Goal: Task Accomplishment & Management: Use online tool/utility

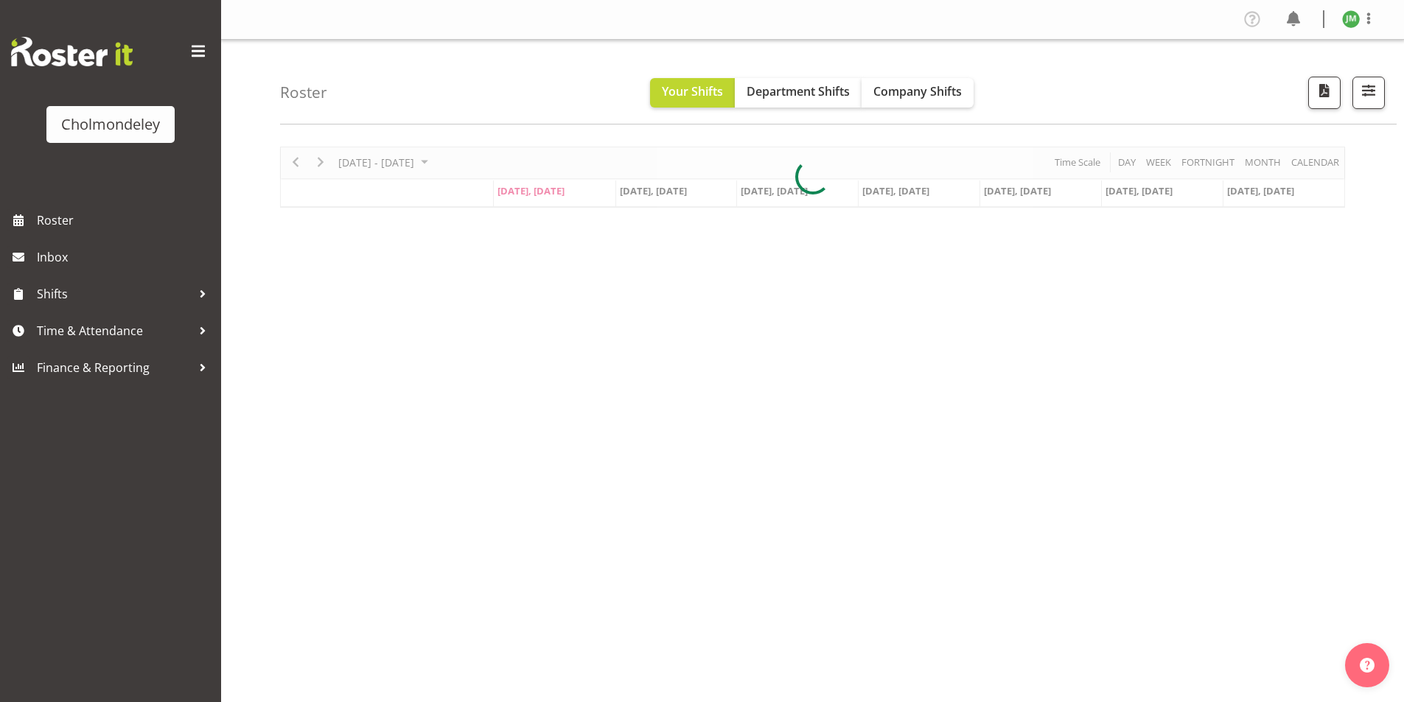
click at [1375, 97] on span "button" at bounding box center [1368, 90] width 19 height 19
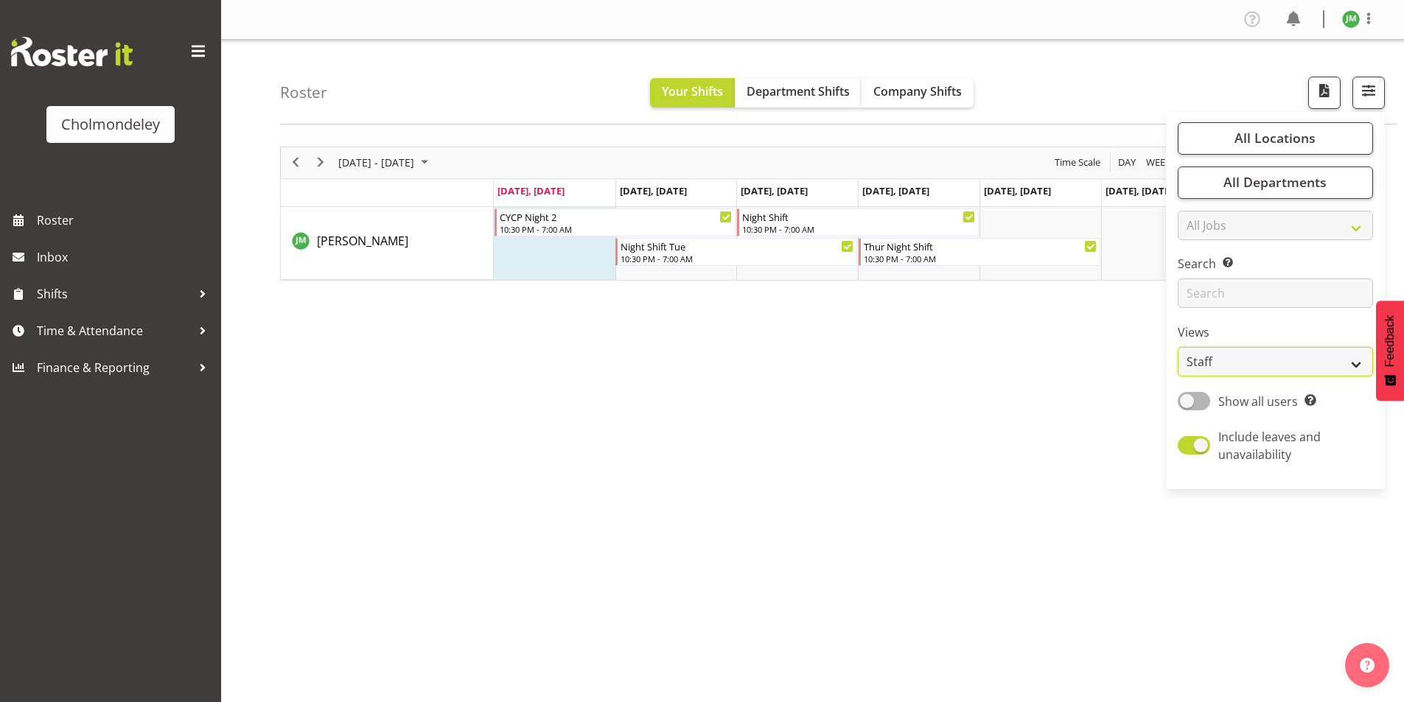
click at [1322, 359] on select "Staff Role Shift - Horizontal Shift - Vertical Staff - Location" at bounding box center [1275, 361] width 195 height 29
select select "shift"
click at [1178, 347] on select "Staff Role Shift - Horizontal Shift - Vertical Staff - Location" at bounding box center [1275, 361] width 195 height 29
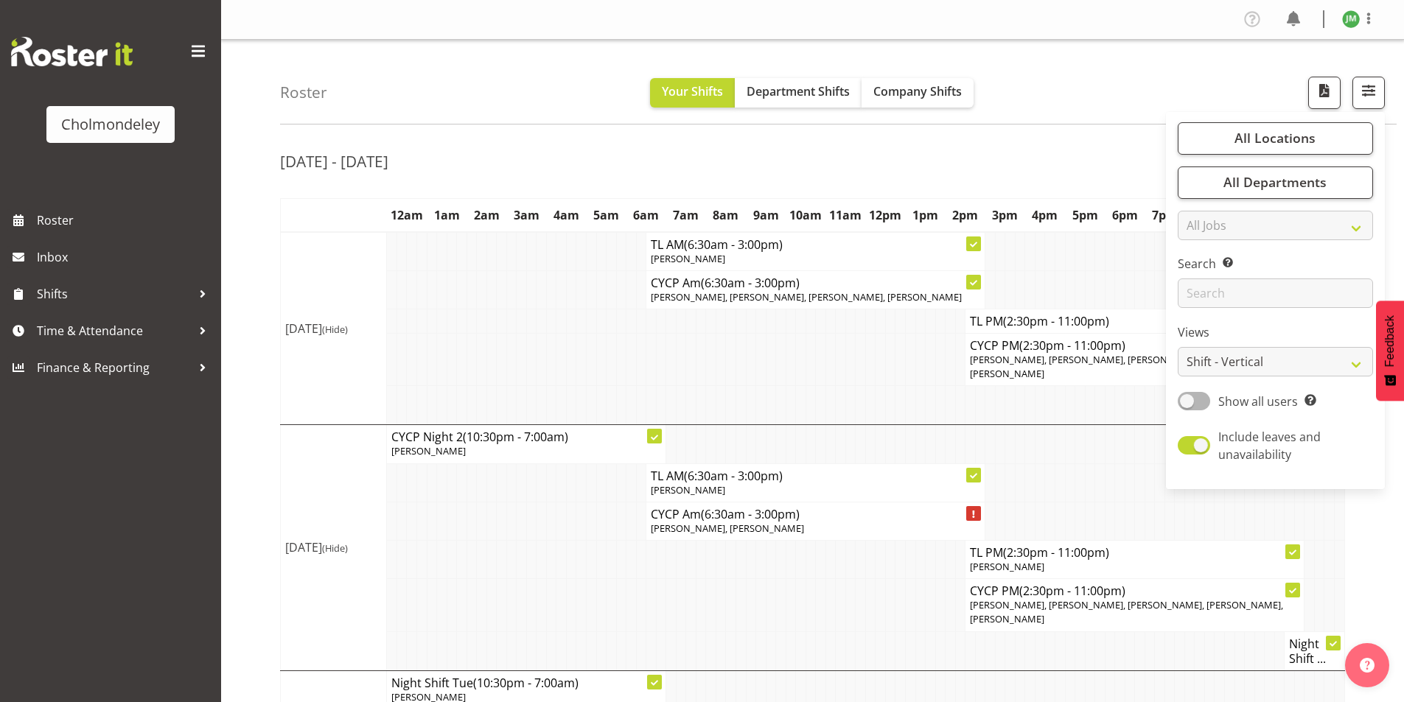
click at [845, 361] on td at bounding box center [841, 360] width 10 height 52
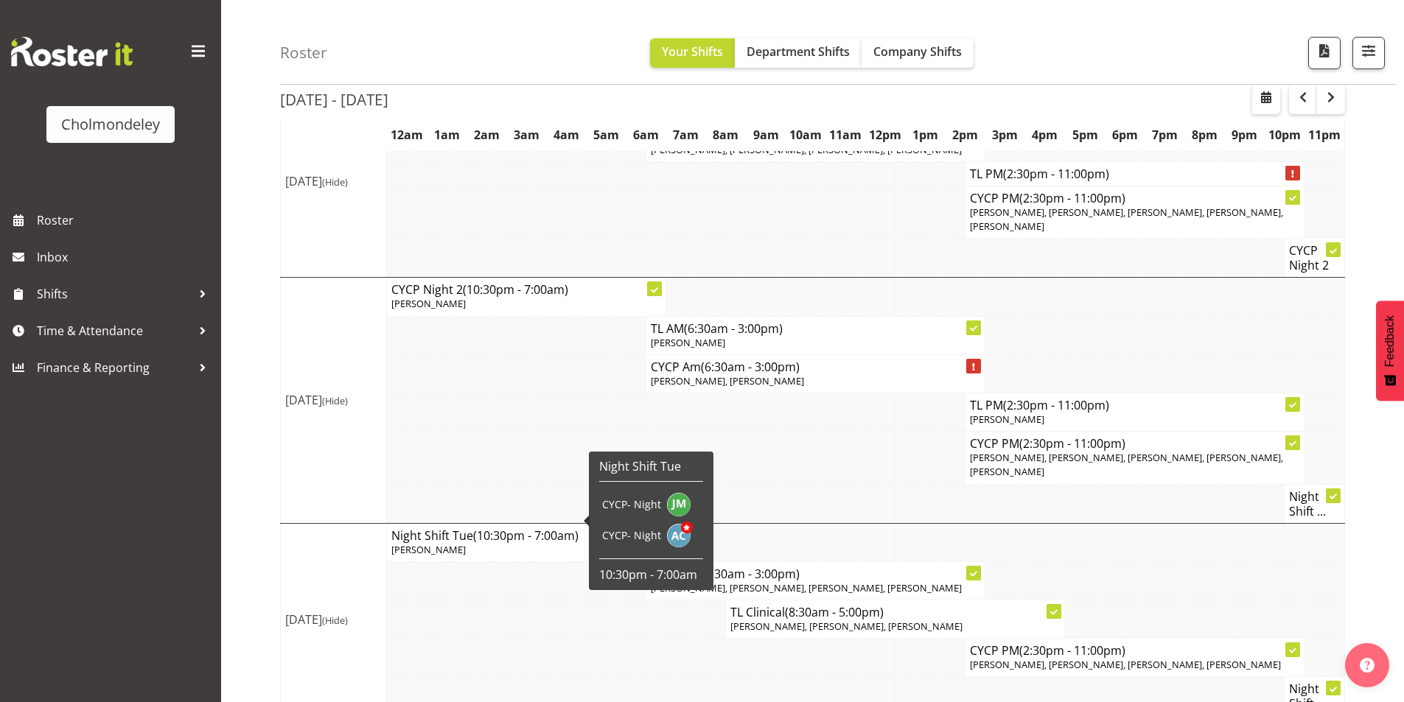
scroll to position [221, 0]
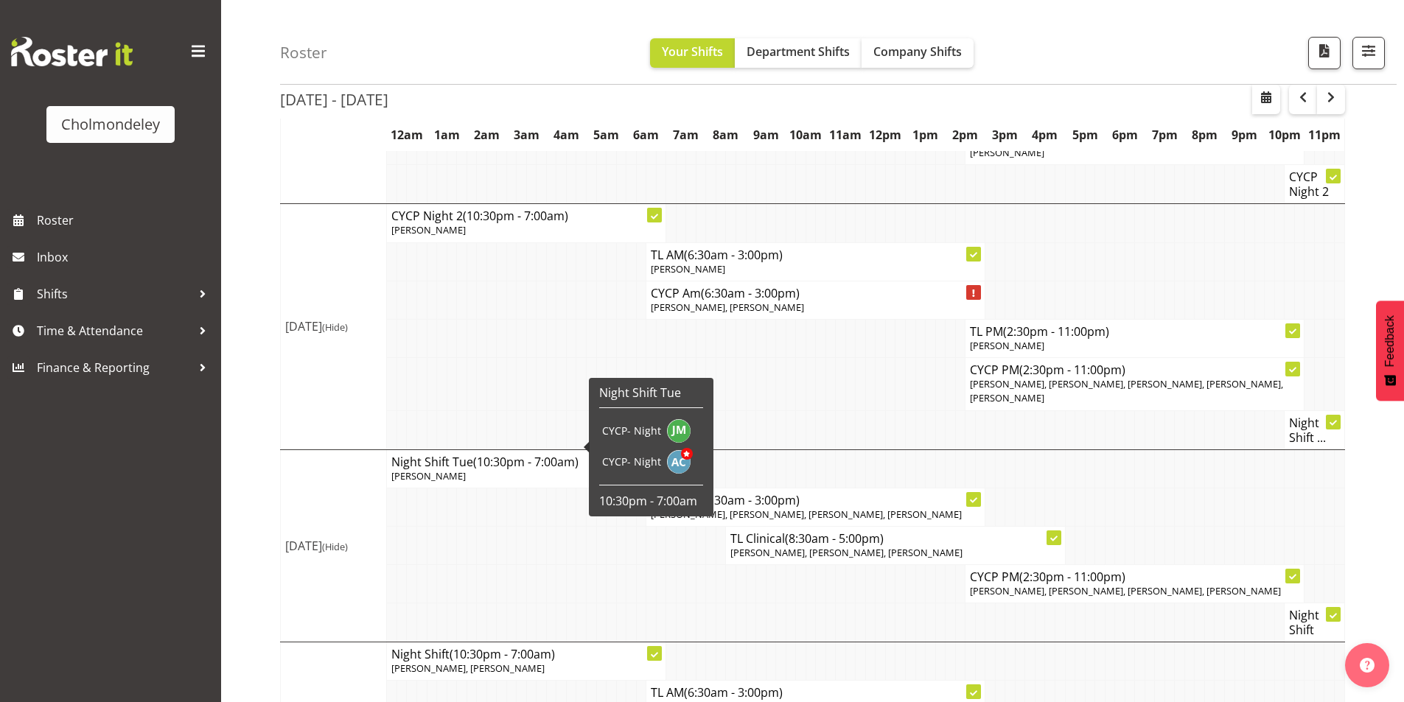
click at [890, 391] on td at bounding box center [890, 384] width 10 height 52
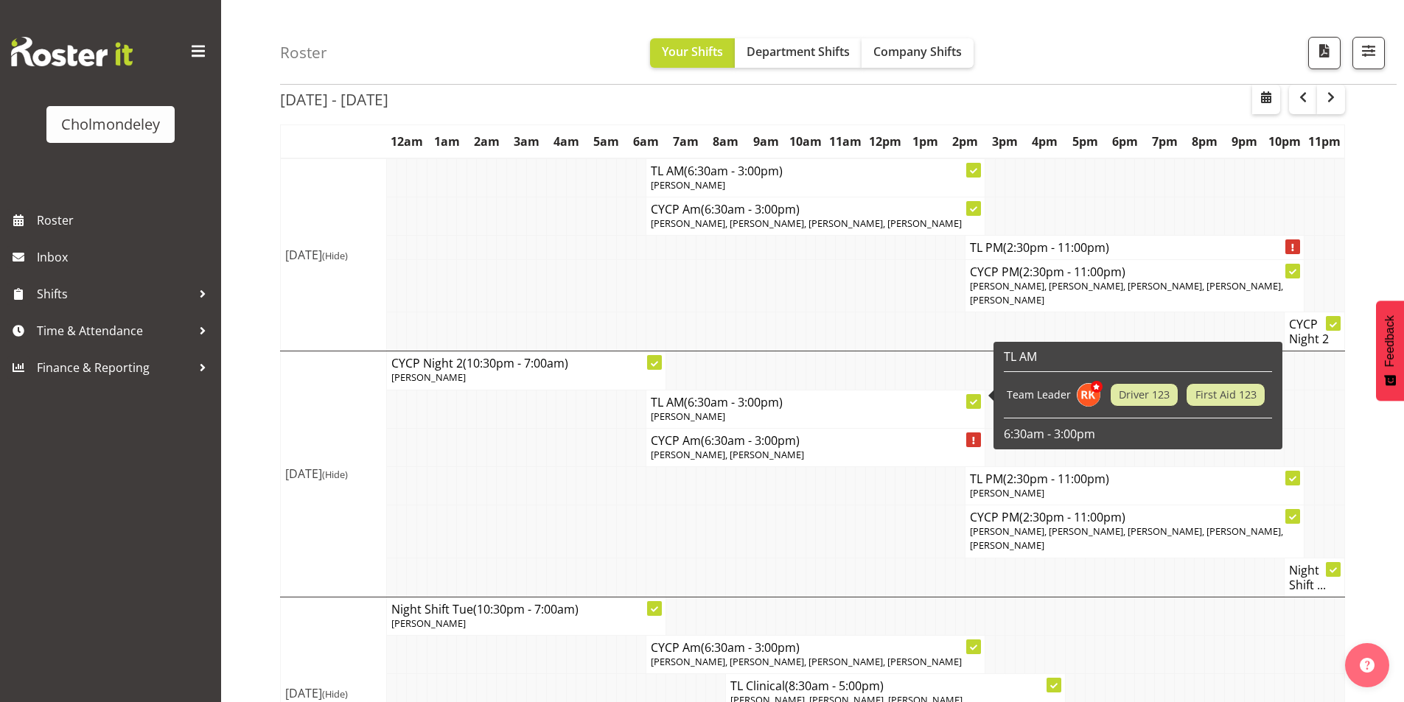
scroll to position [147, 0]
